Goal: Task Accomplishment & Management: Use online tool/utility

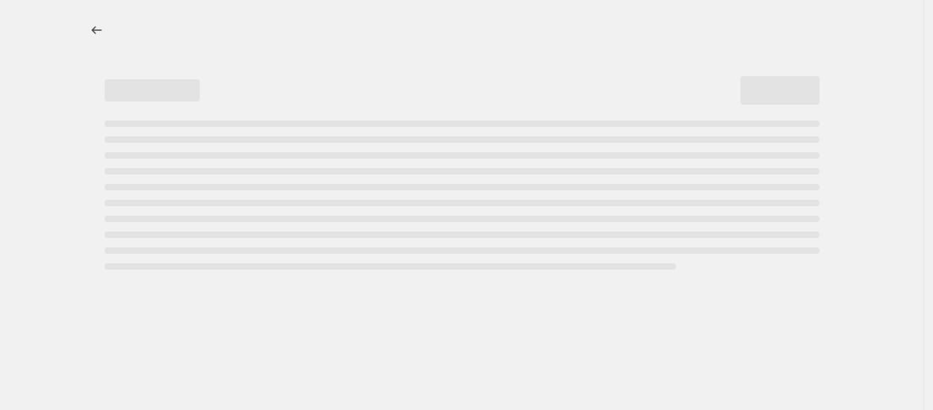
select select "ecap"
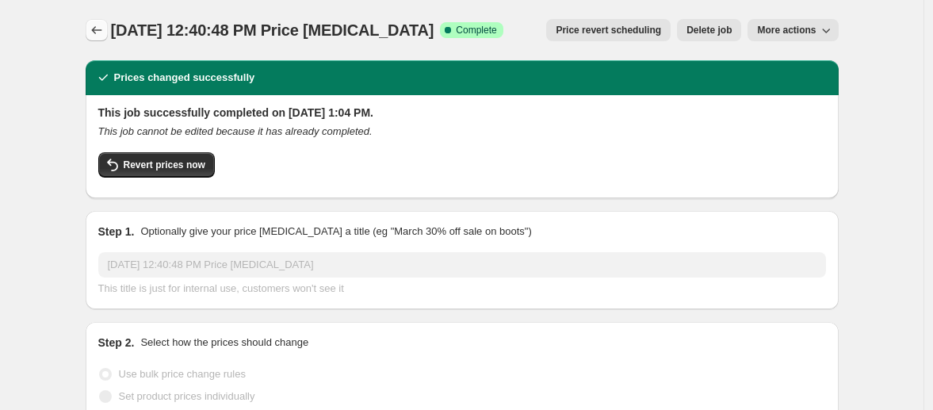
click at [103, 35] on icon "Price change jobs" at bounding box center [97, 30] width 16 height 16
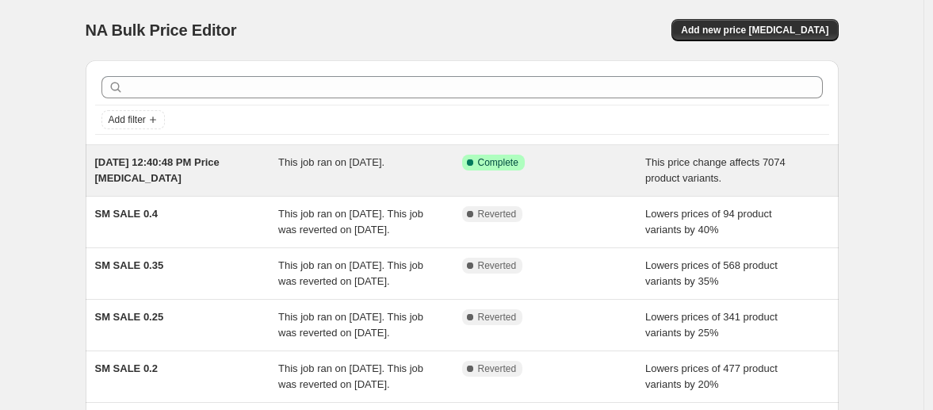
click at [617, 172] on div "Success Complete Complete" at bounding box center [554, 171] width 184 height 32
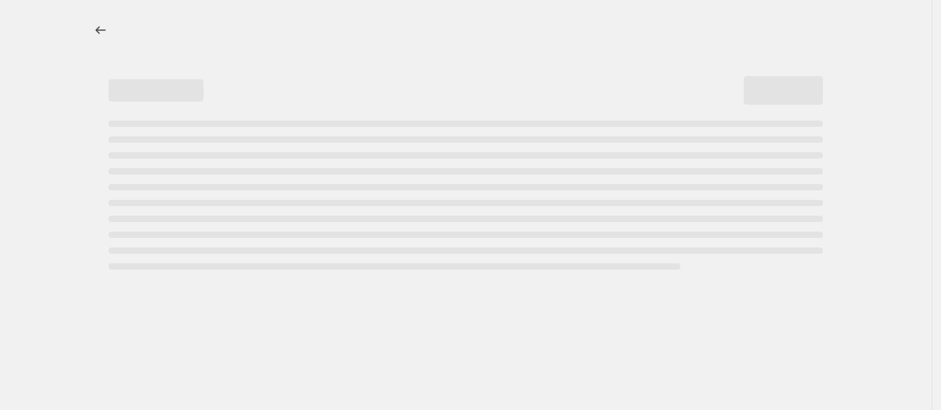
select select "ecap"
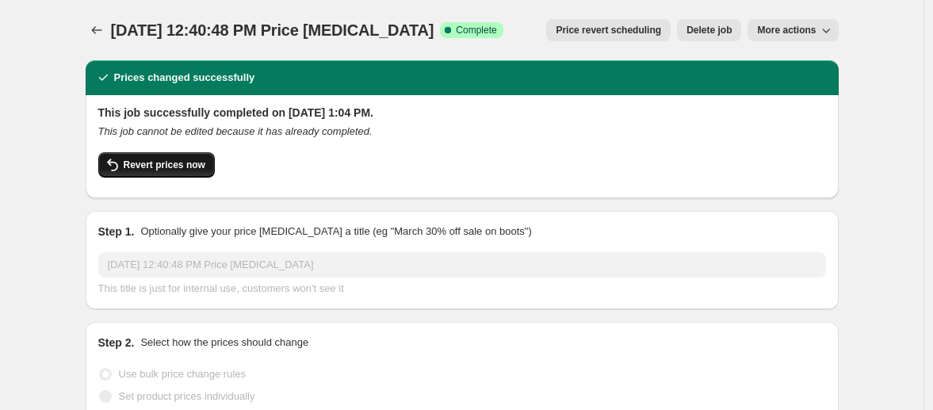
click at [157, 171] on button "Revert prices now" at bounding box center [156, 164] width 116 height 25
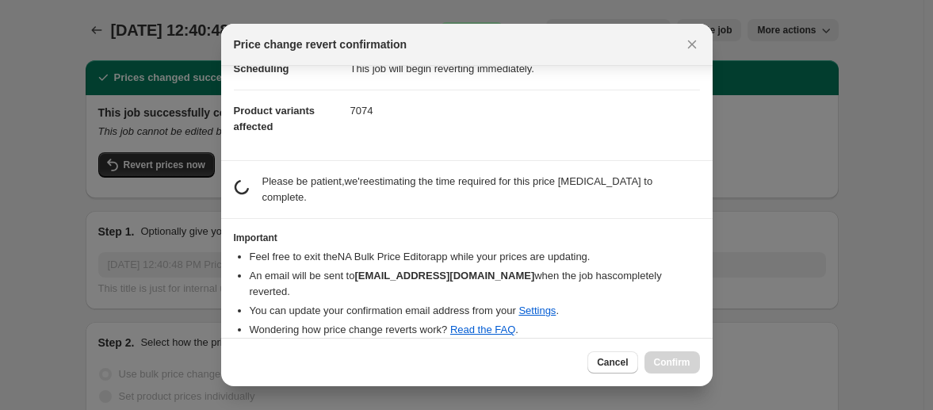
scroll to position [30, 0]
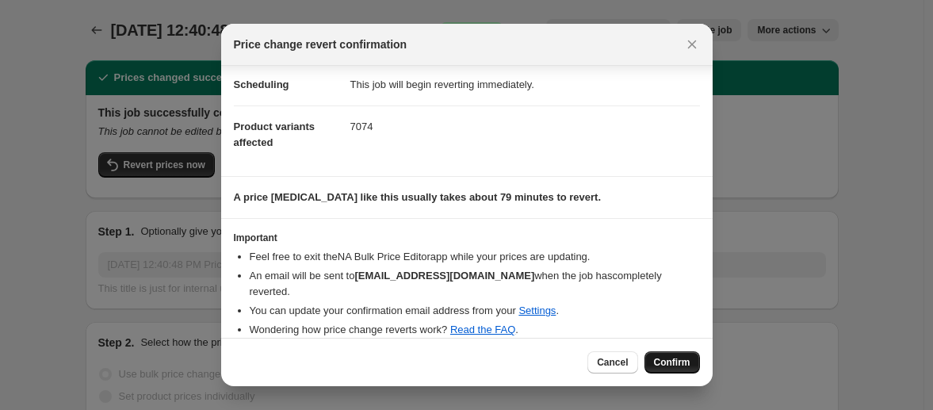
click at [670, 363] on span "Confirm" at bounding box center [672, 362] width 36 height 13
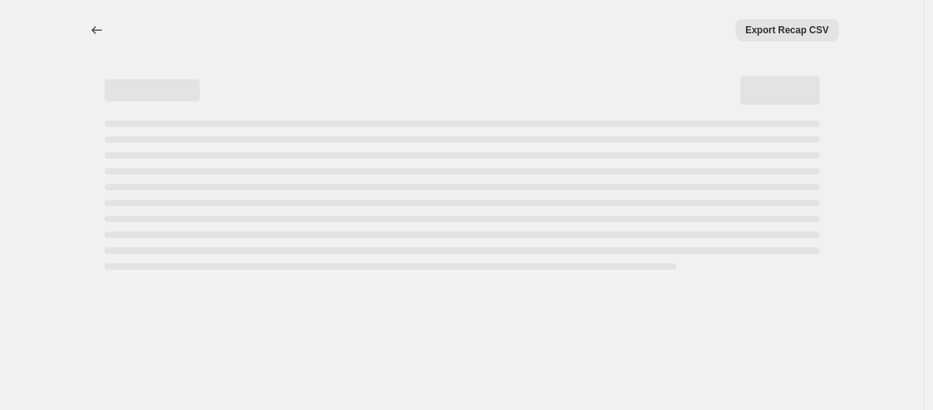
scroll to position [0, 0]
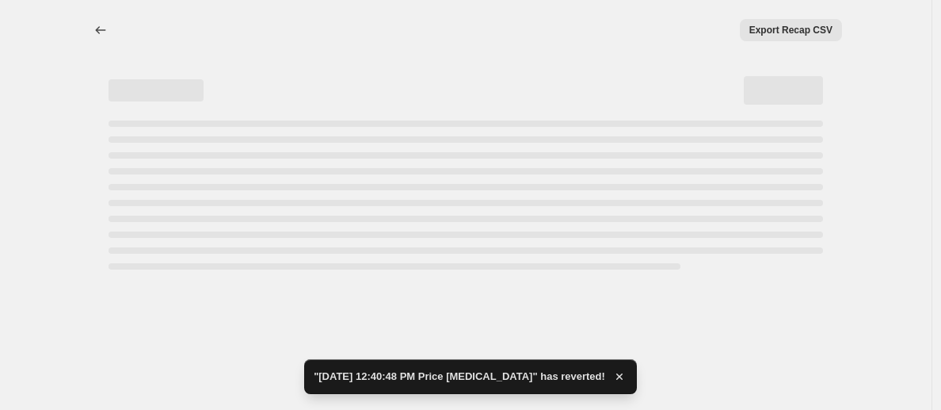
select select "ecap"
